Goal: Obtain resource: Obtain resource

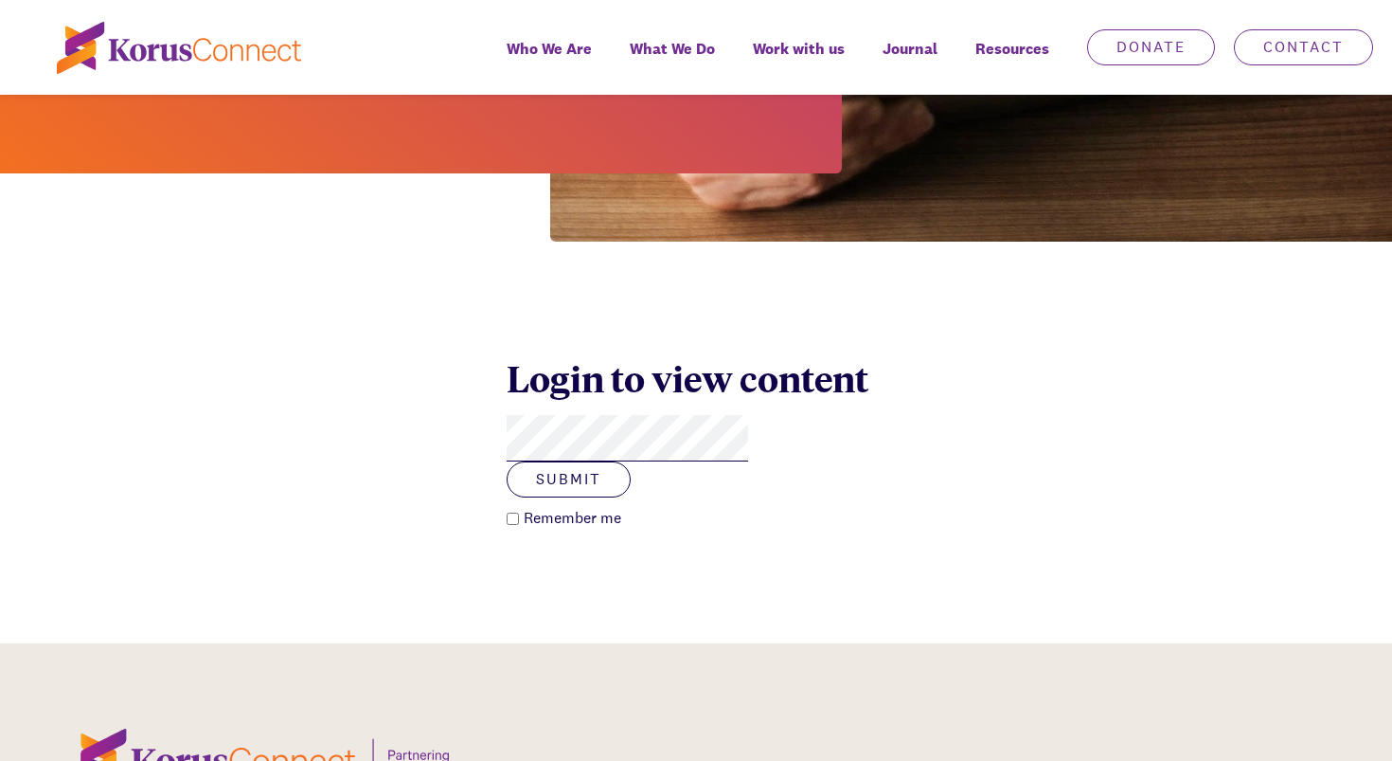
scroll to position [601, 0]
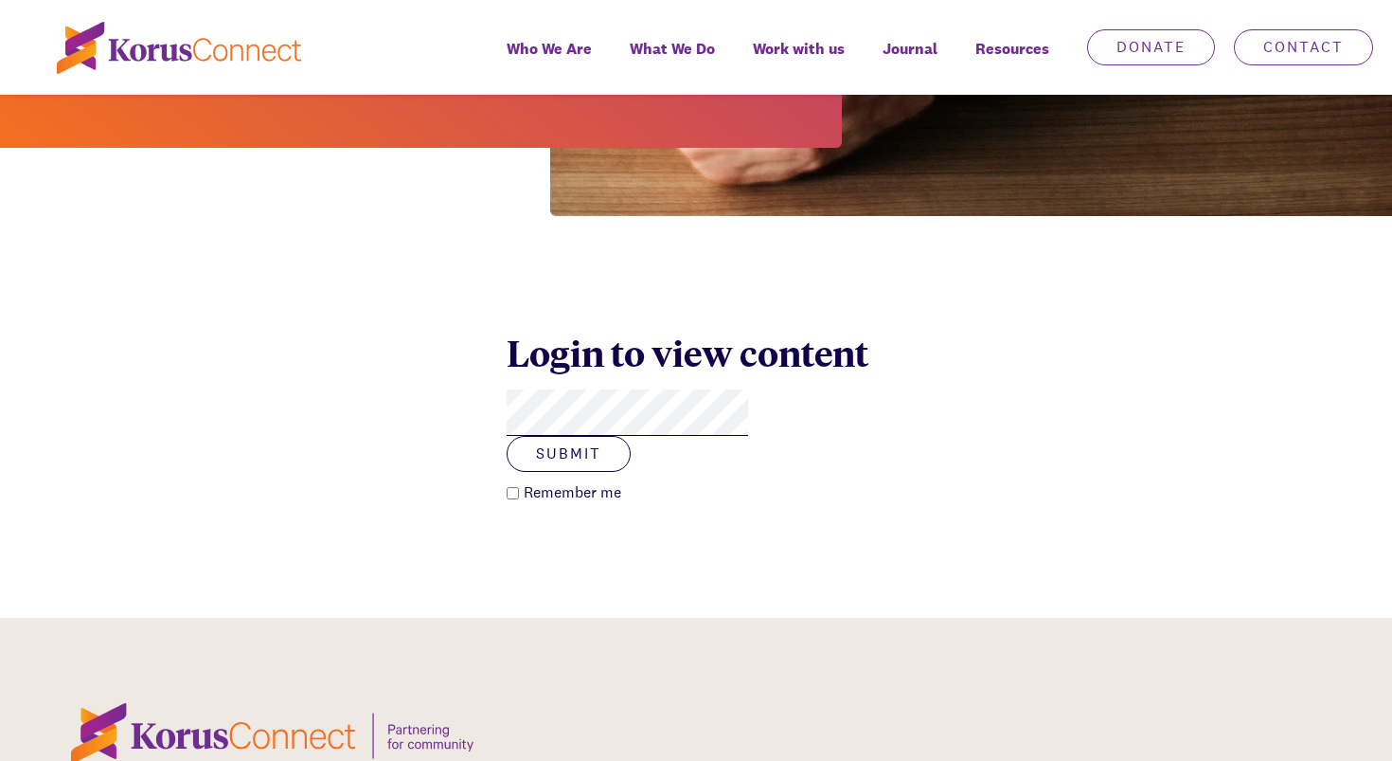
click at [507, 436] on button "Submit" at bounding box center [569, 454] width 124 height 36
click at [631, 436] on button "Submit" at bounding box center [569, 454] width 124 height 36
click button "Submit" at bounding box center [569, 454] width 124 height 36
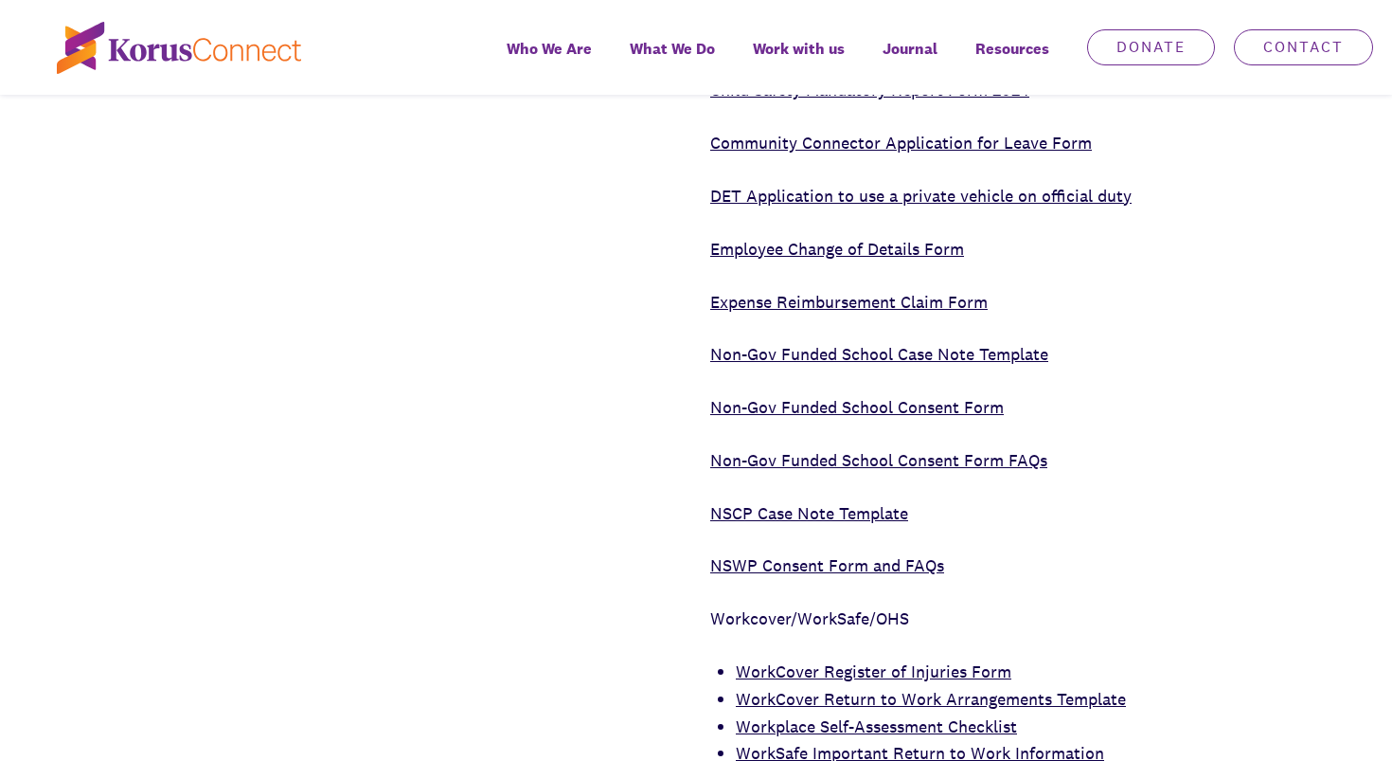
scroll to position [1950, 0]
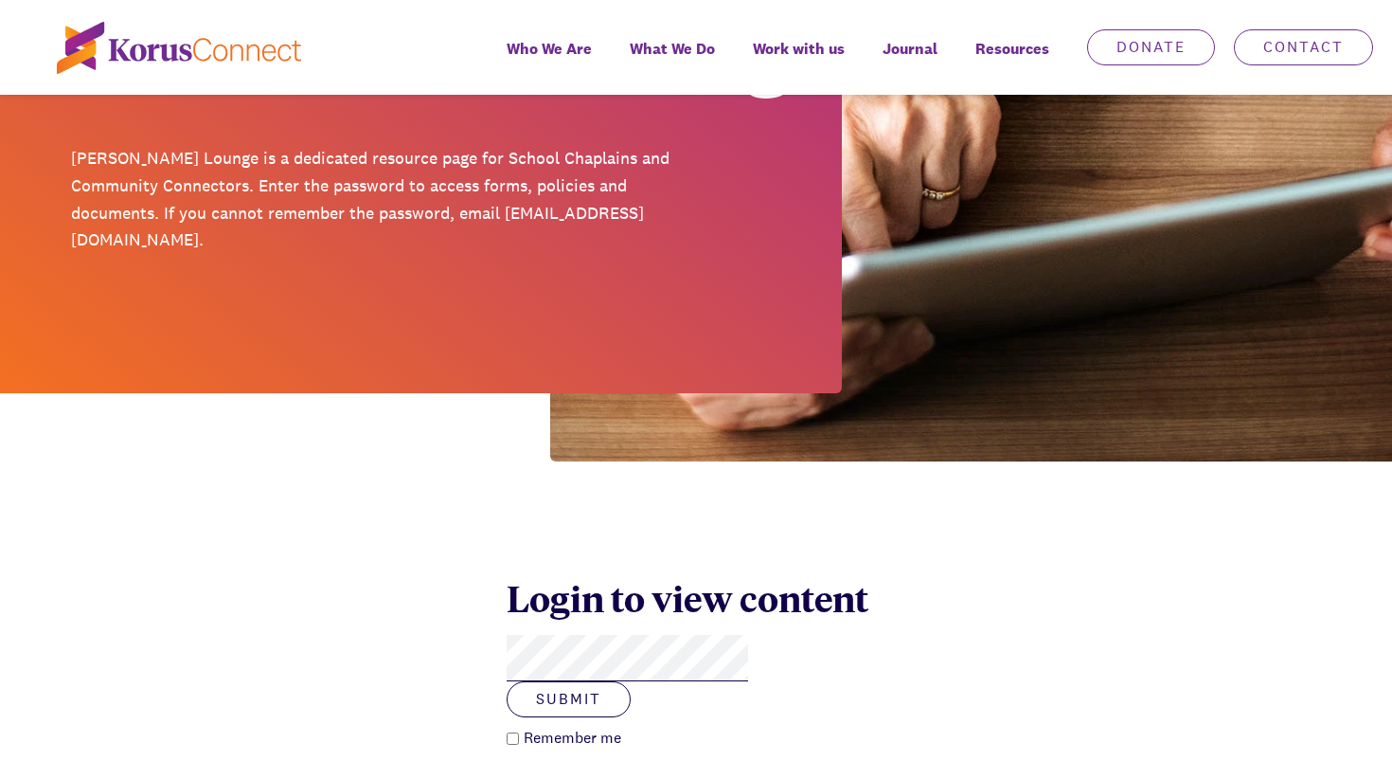
scroll to position [352, 0]
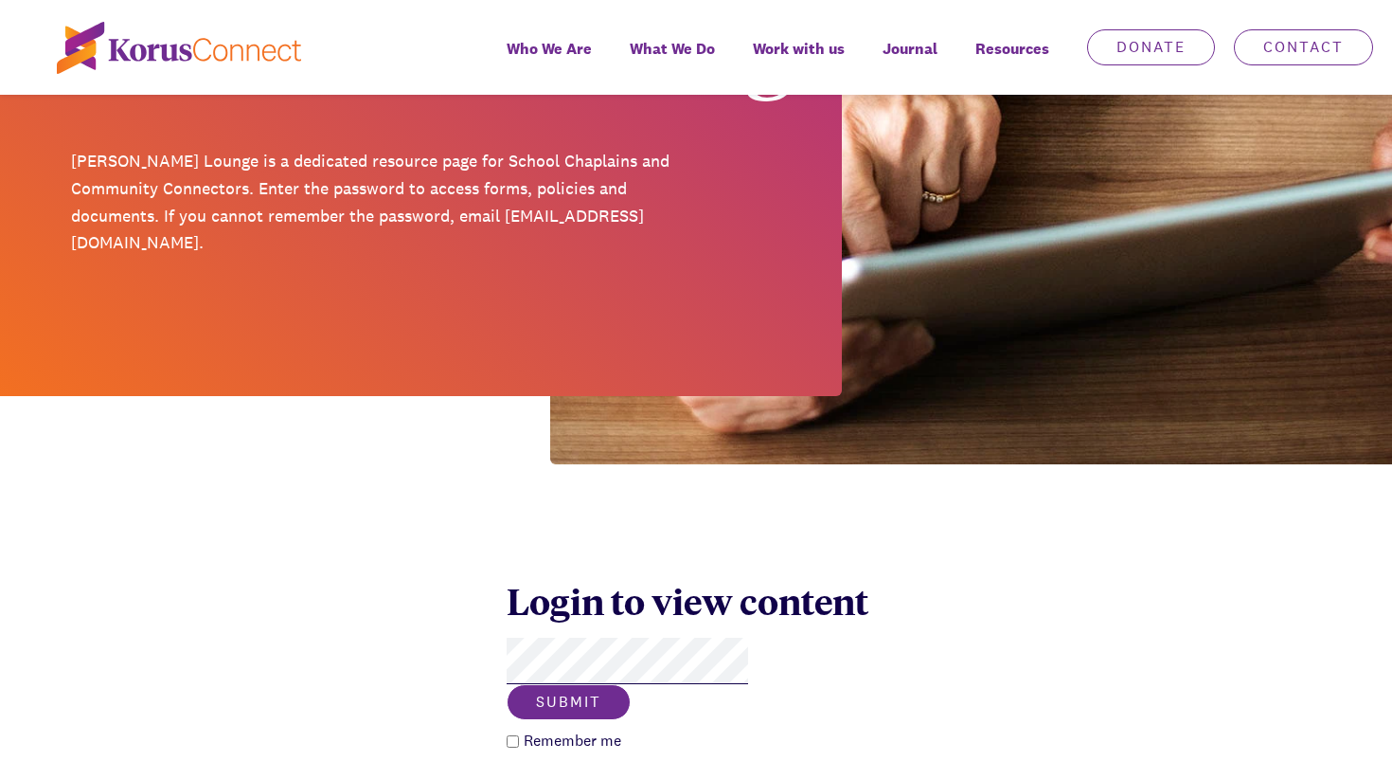
click at [631, 684] on button "Submit" at bounding box center [569, 702] width 124 height 36
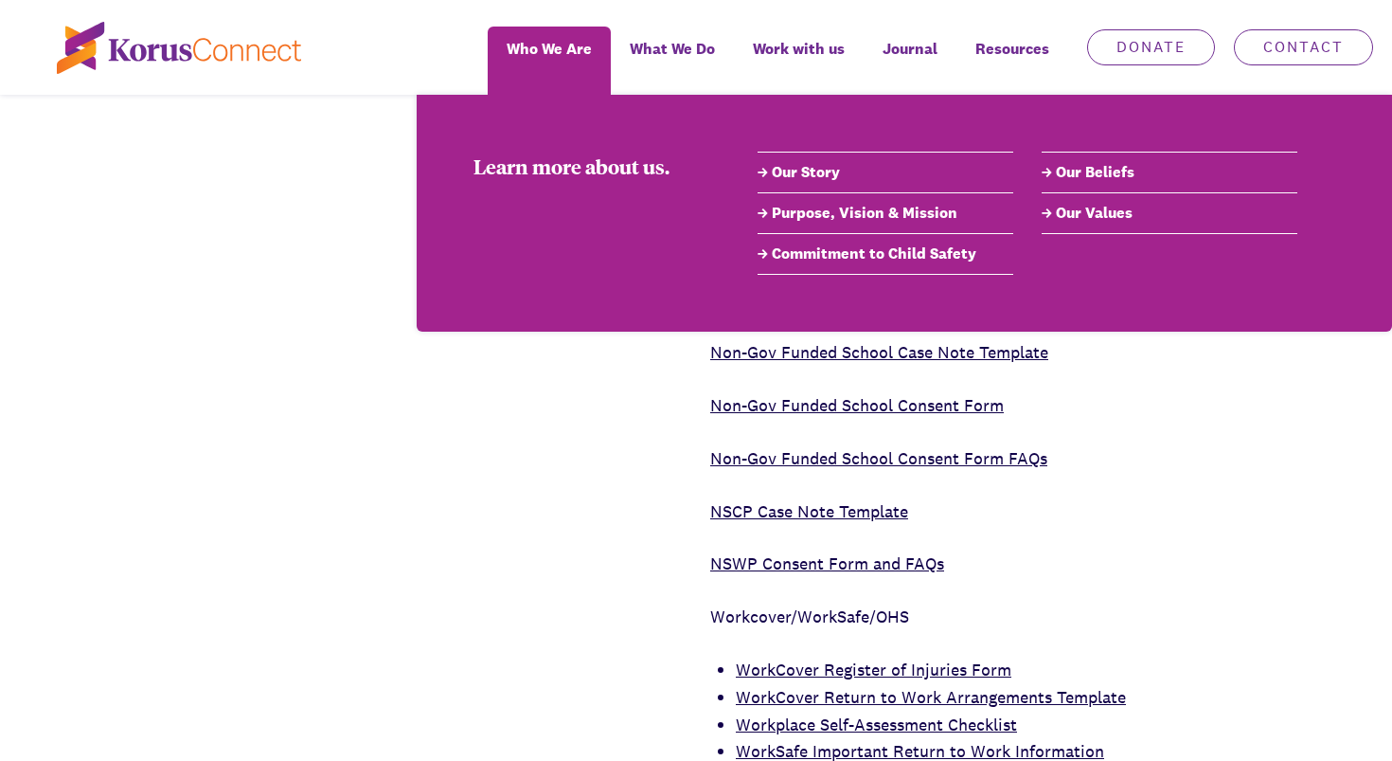
scroll to position [1678, 0]
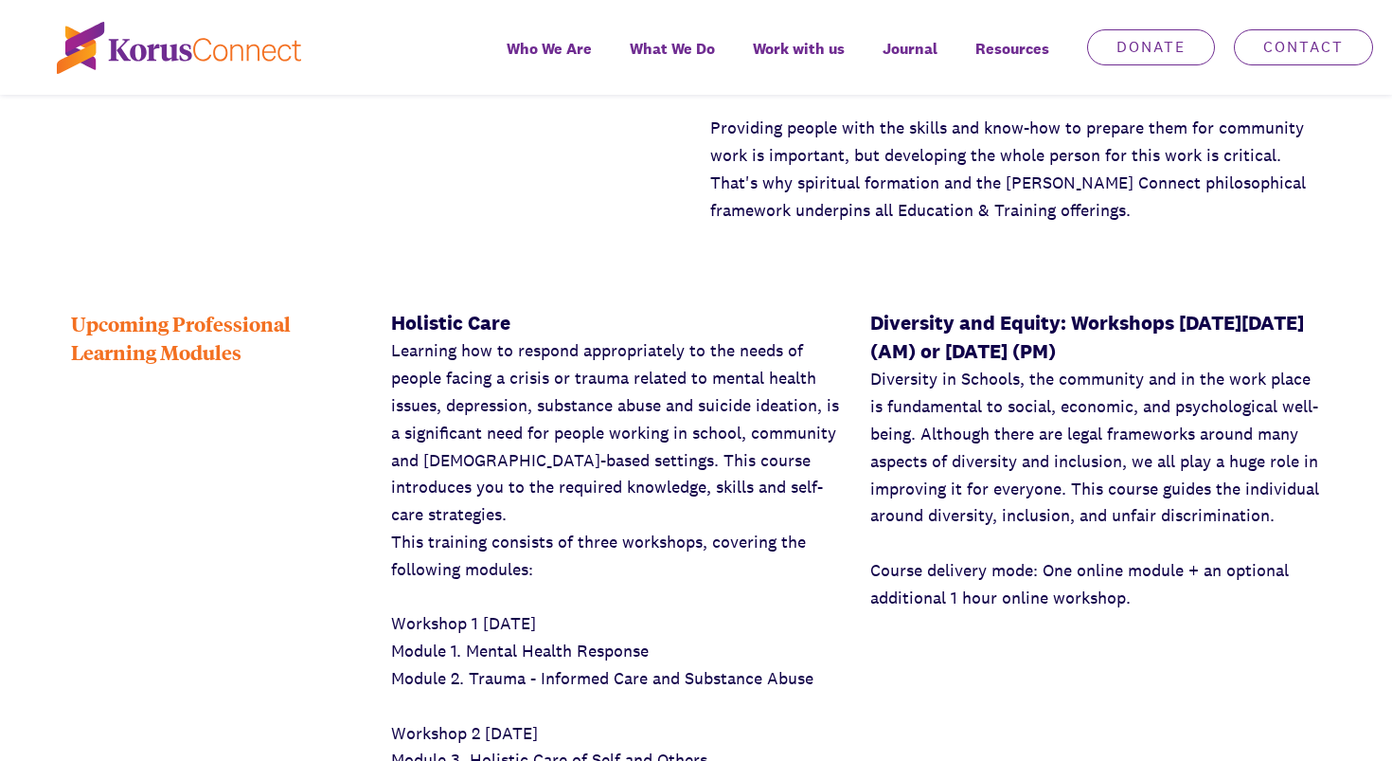
scroll to position [1271, 0]
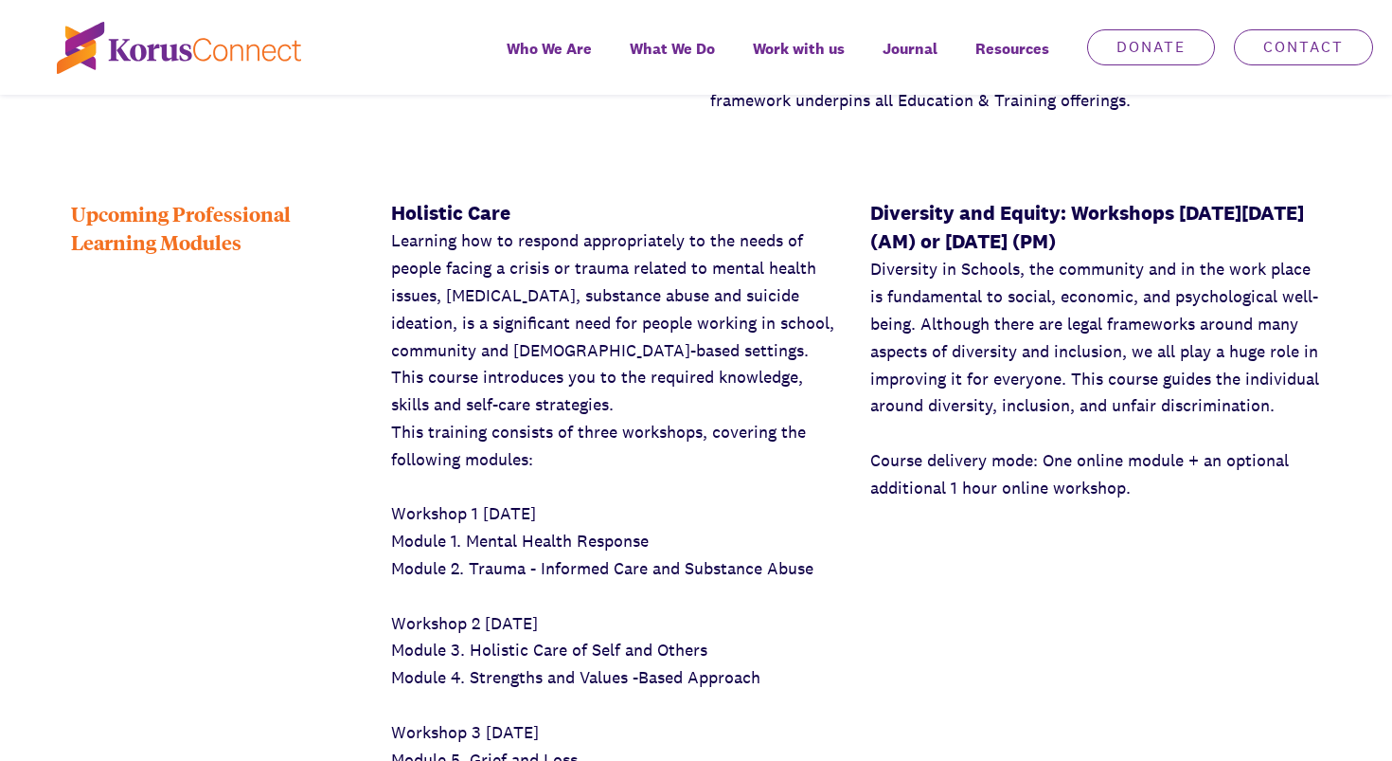
scroll to position [1384, 0]
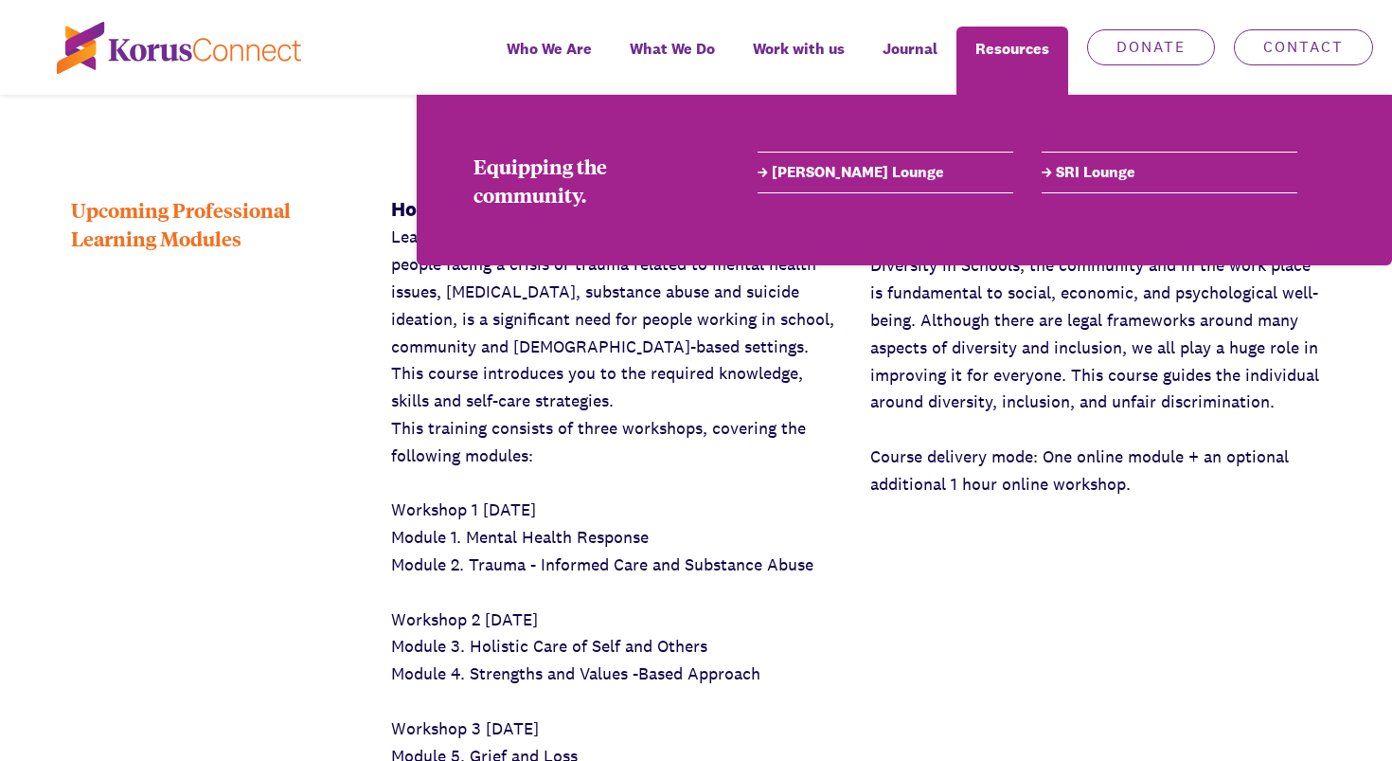
click at [1091, 180] on link "SRI Lounge" at bounding box center [1170, 172] width 256 height 23
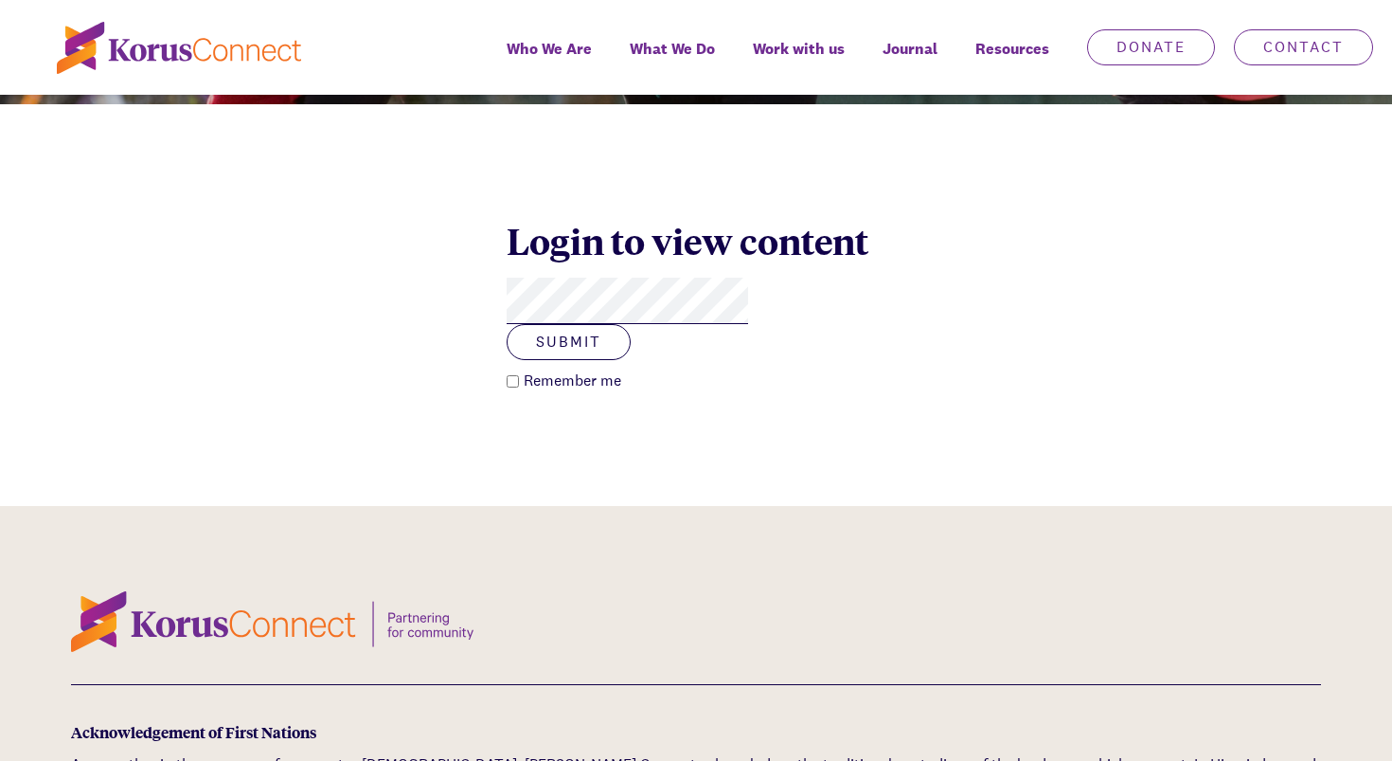
scroll to position [568, 0]
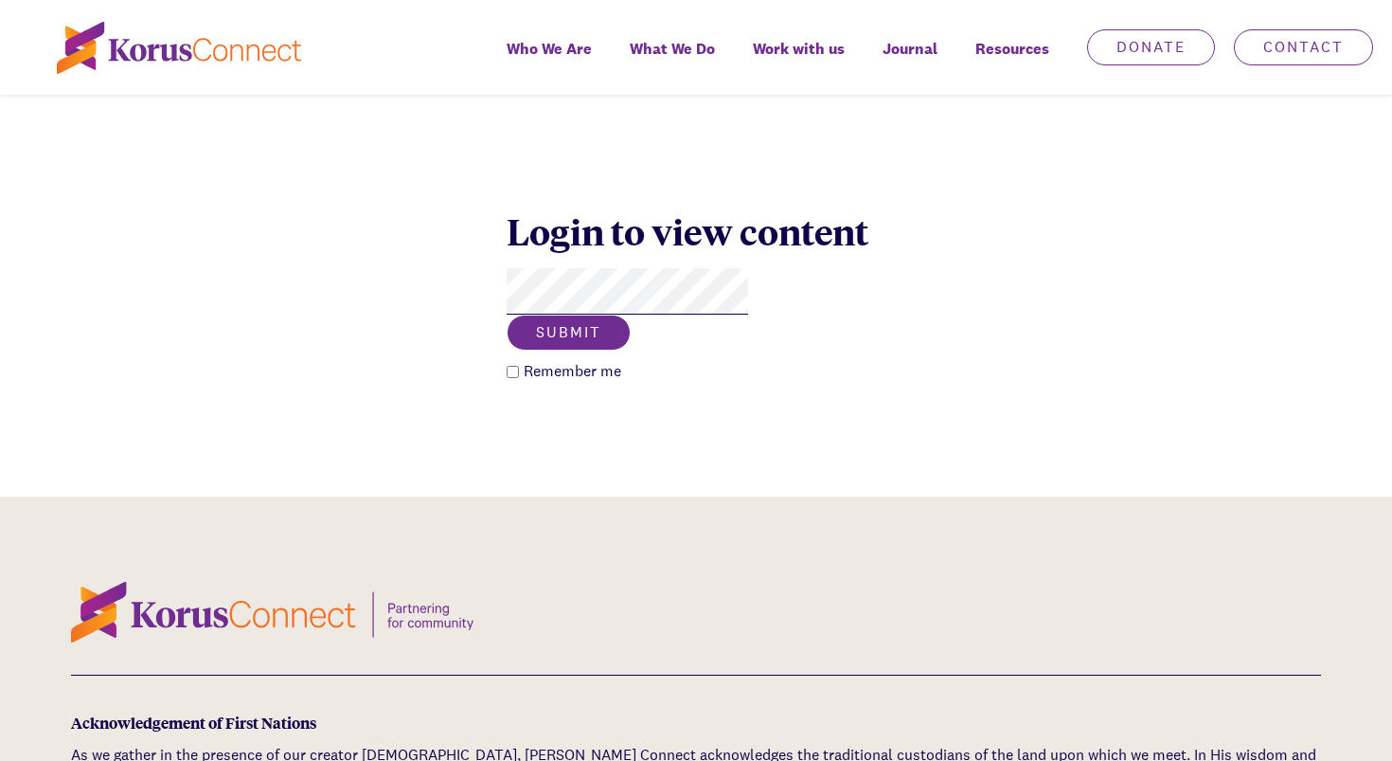
click at [631, 314] on button "Submit" at bounding box center [569, 332] width 124 height 36
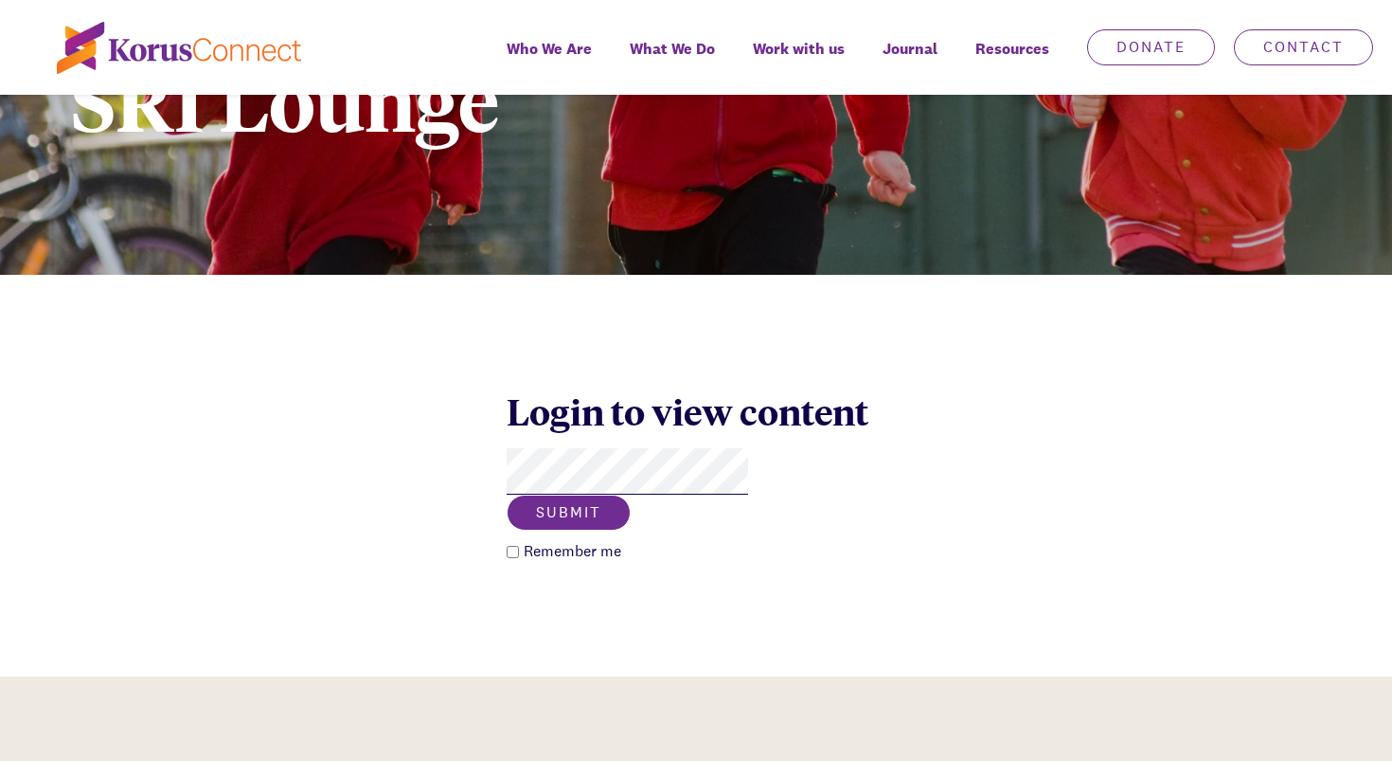
click at [631, 494] on button "Submit" at bounding box center [569, 512] width 124 height 36
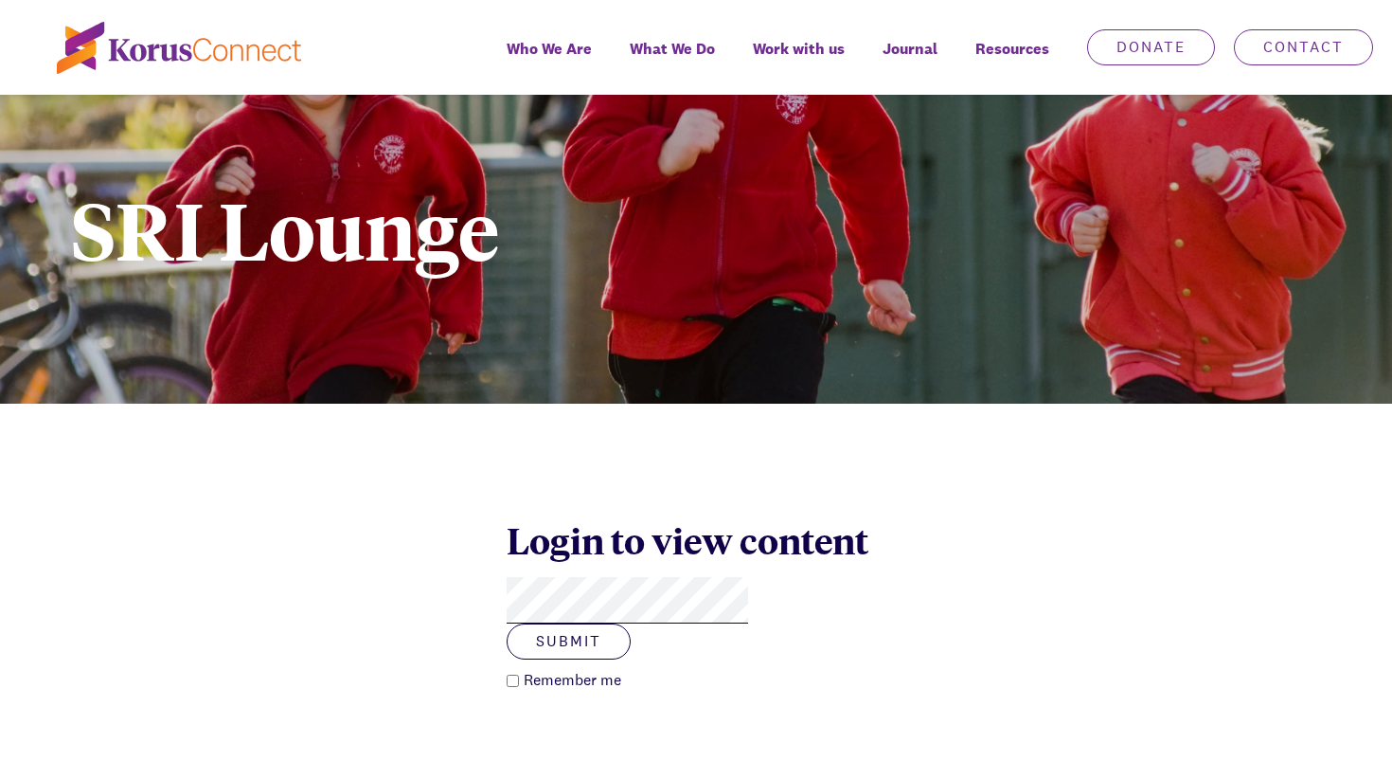
scroll to position [0, 0]
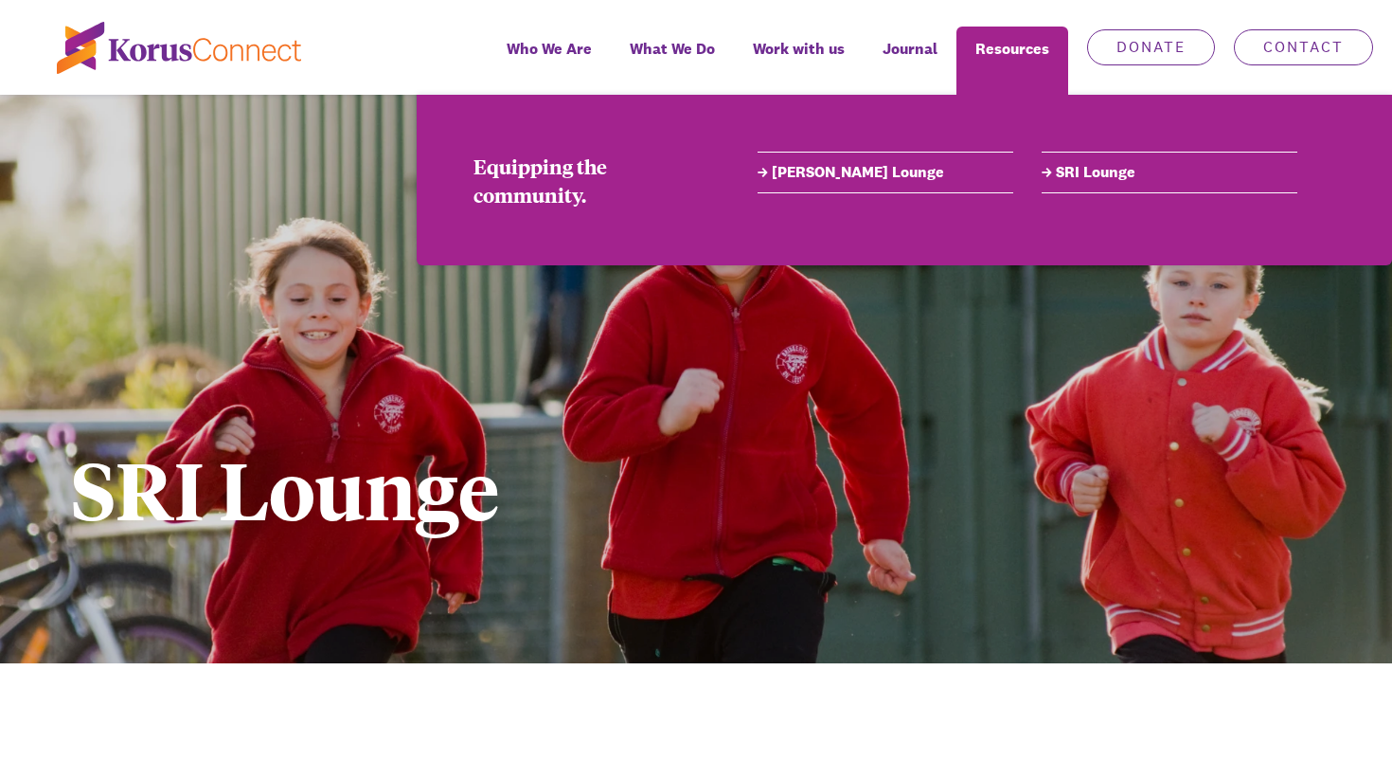
click at [886, 178] on link "[PERSON_NAME] Lounge" at bounding box center [886, 172] width 256 height 23
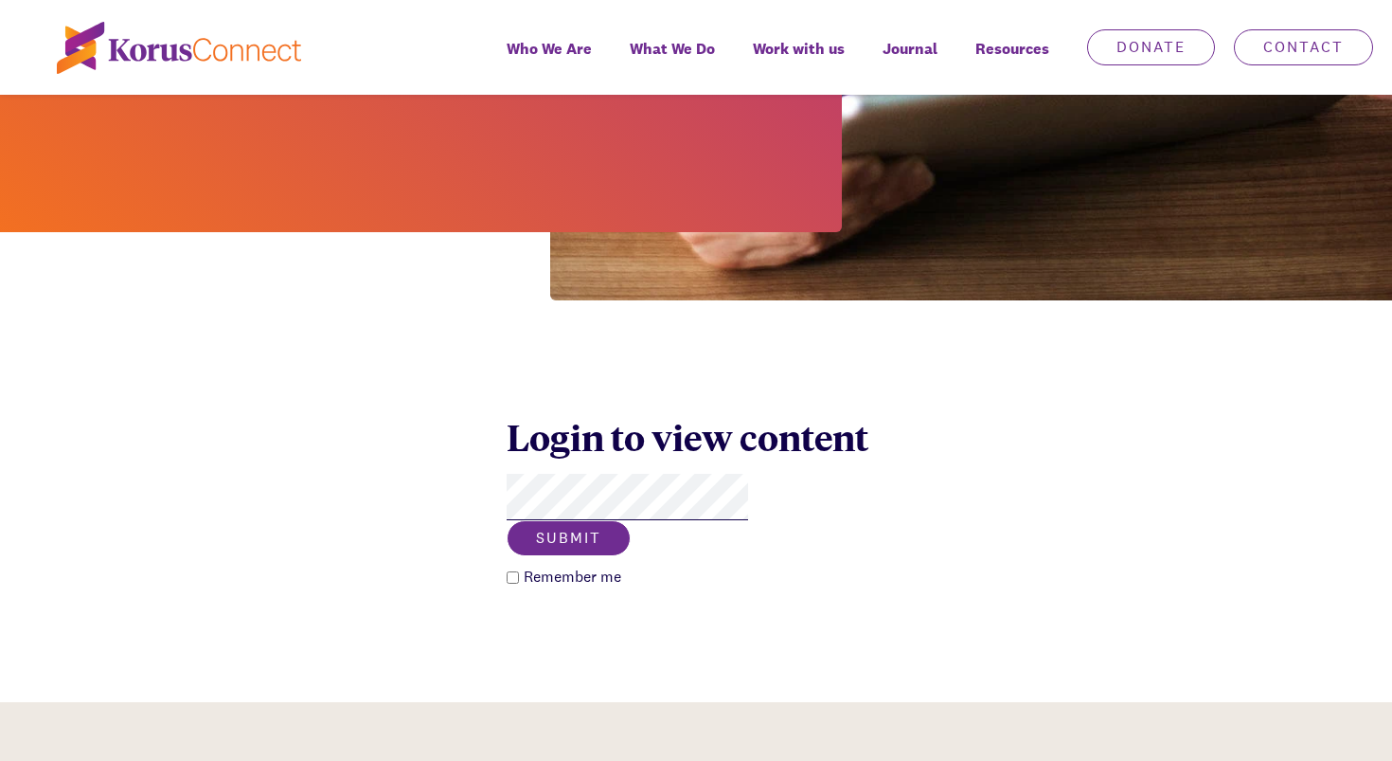
scroll to position [514, 0]
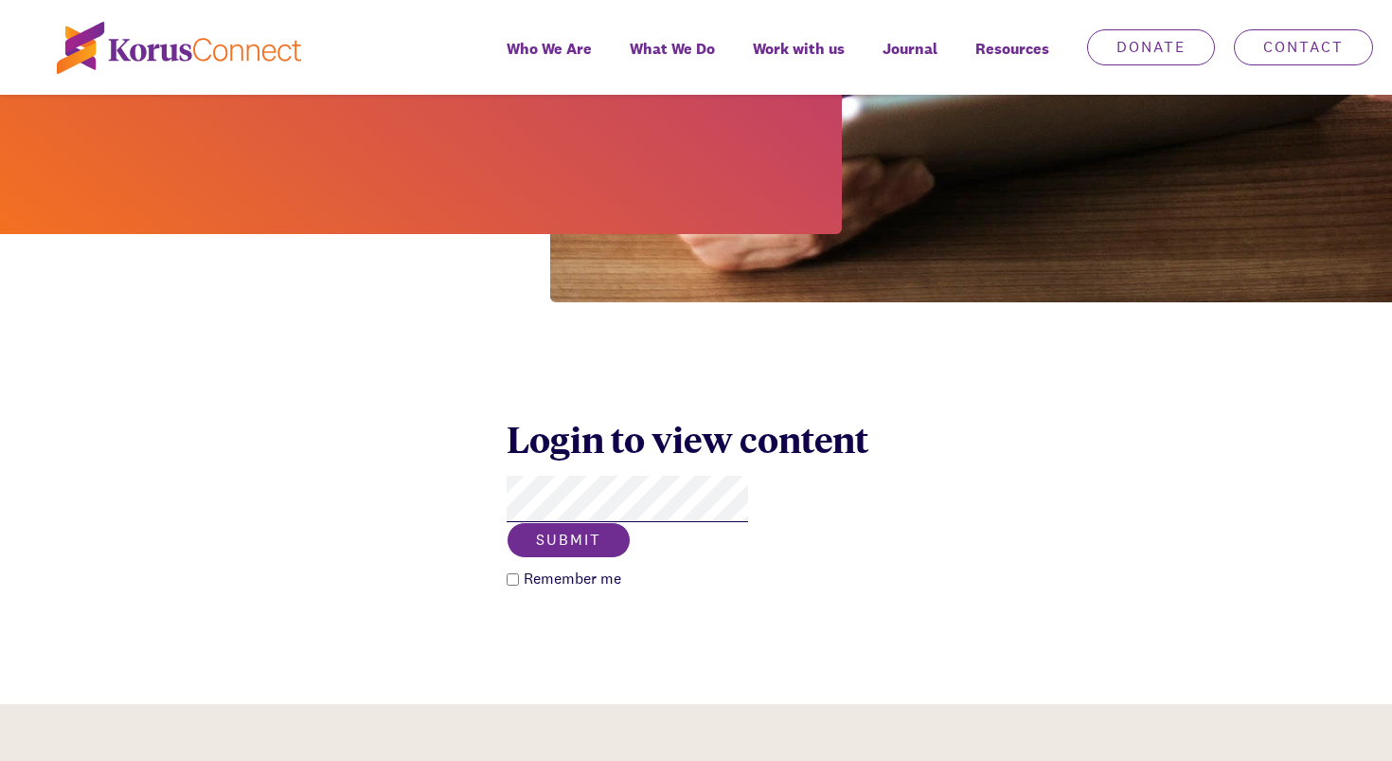
click at [631, 522] on button "Submit" at bounding box center [569, 540] width 124 height 36
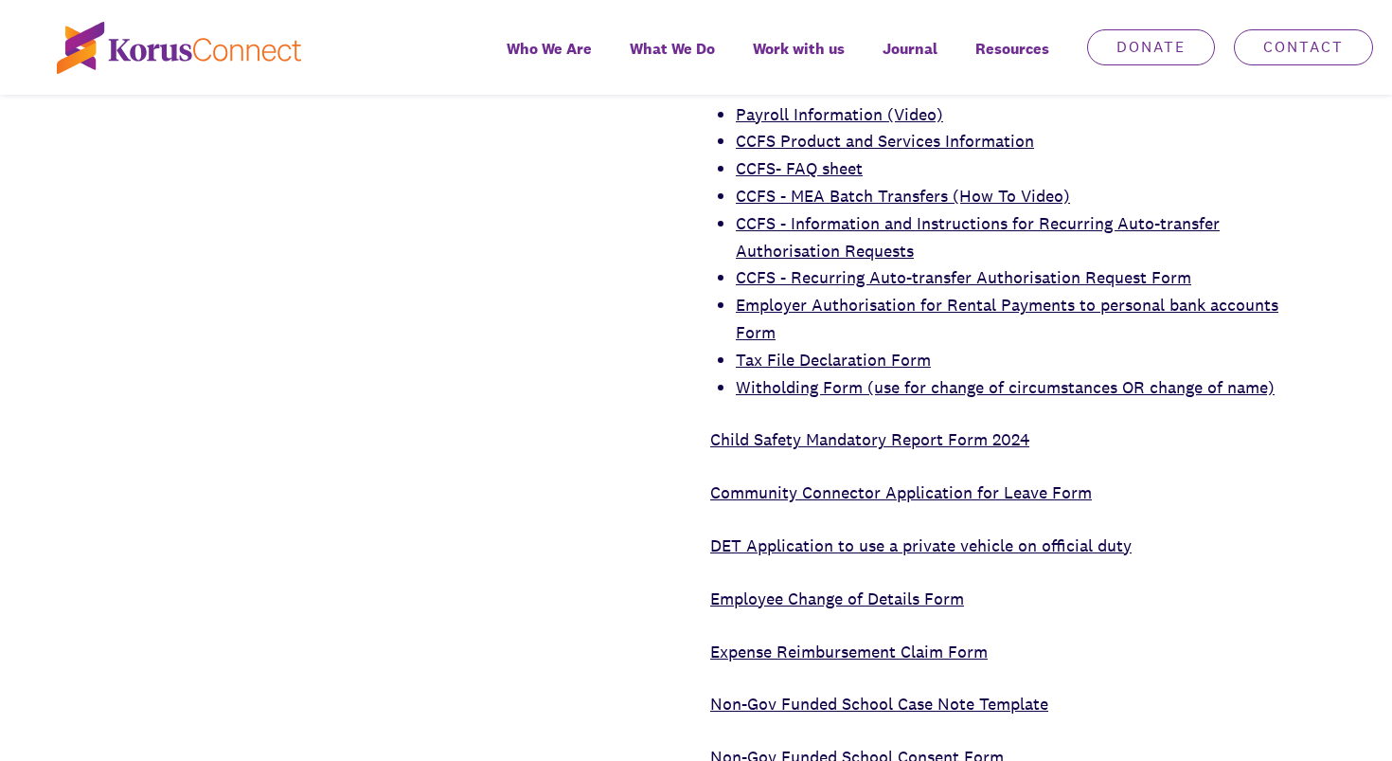
scroll to position [1598, 0]
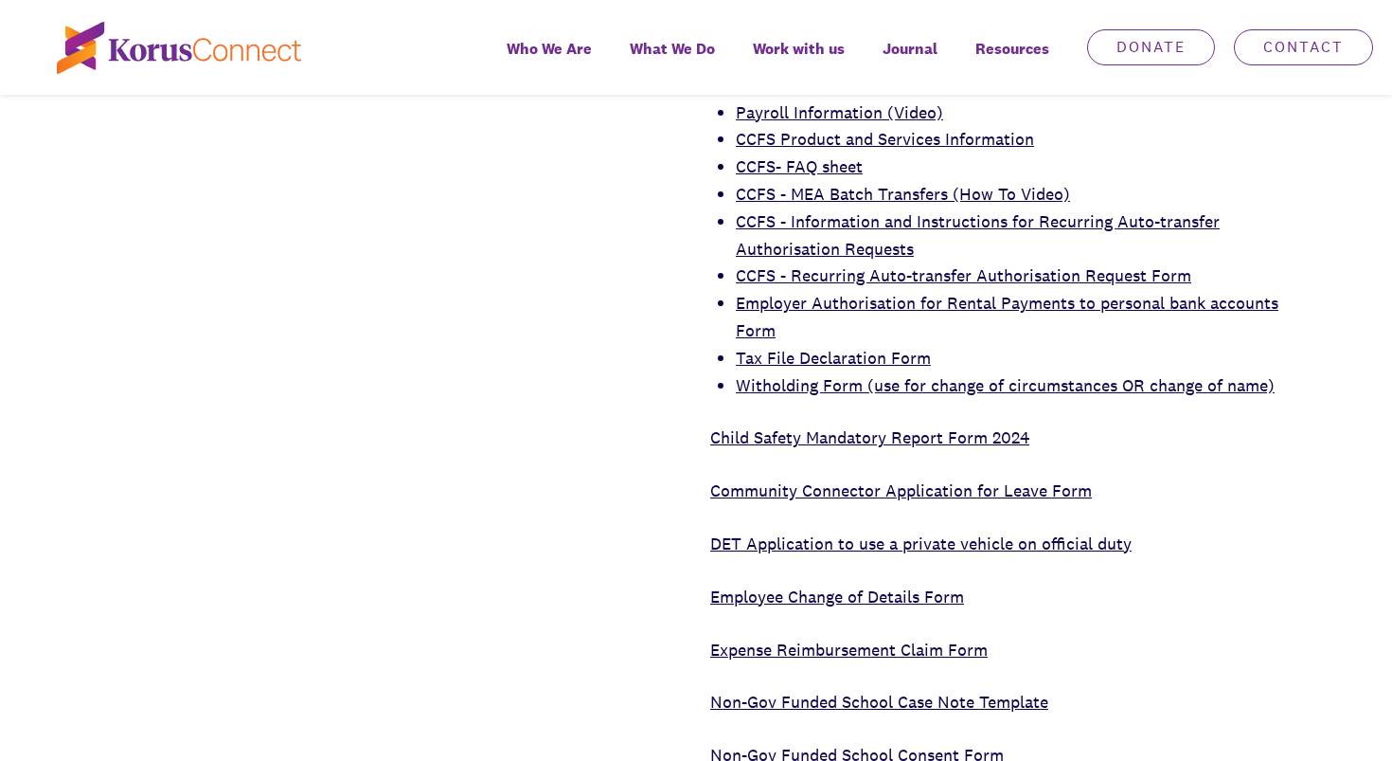
click at [827, 426] on link "Child Safety Mandatory Report Form 2024" at bounding box center [869, 437] width 319 height 22
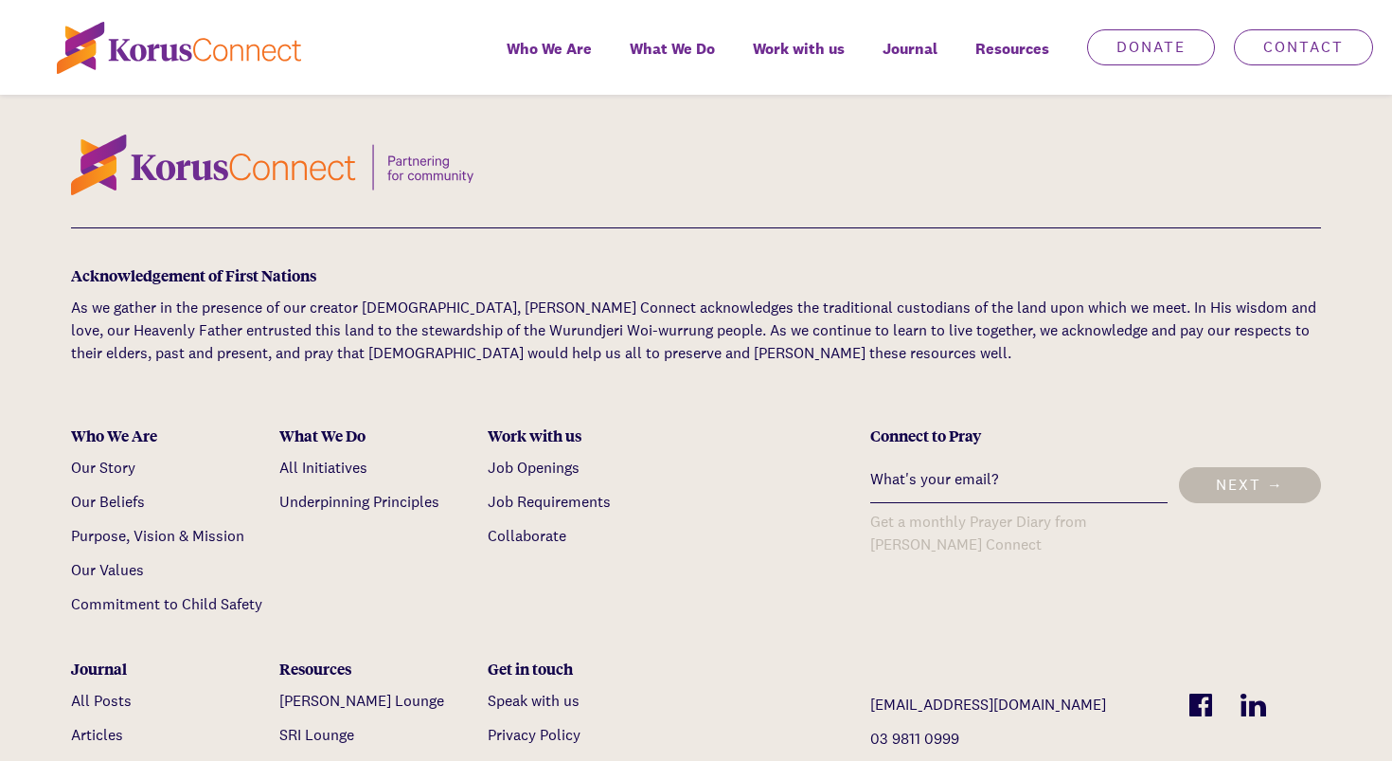
scroll to position [8999, 0]
